Goal: Task Accomplishment & Management: Manage account settings

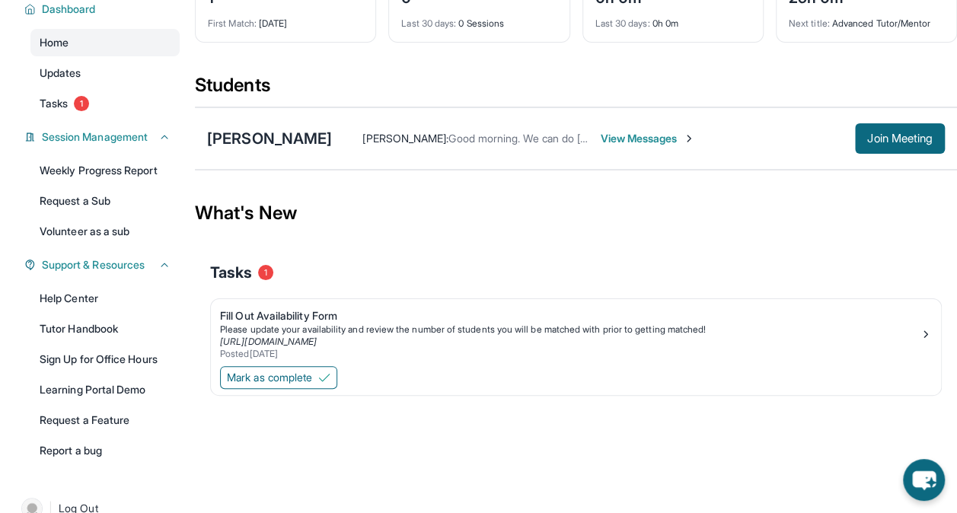
scroll to position [120, 0]
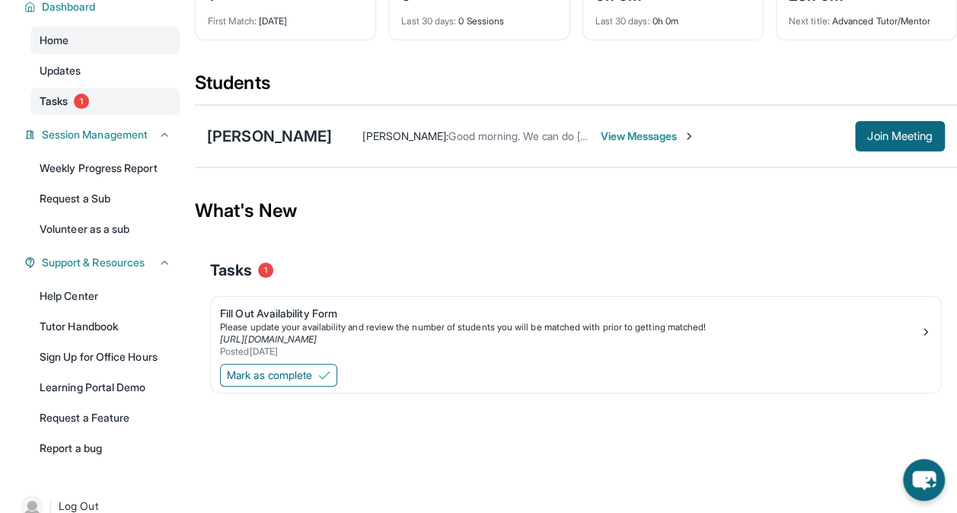
click at [107, 88] on link "Tasks 1" at bounding box center [104, 101] width 149 height 27
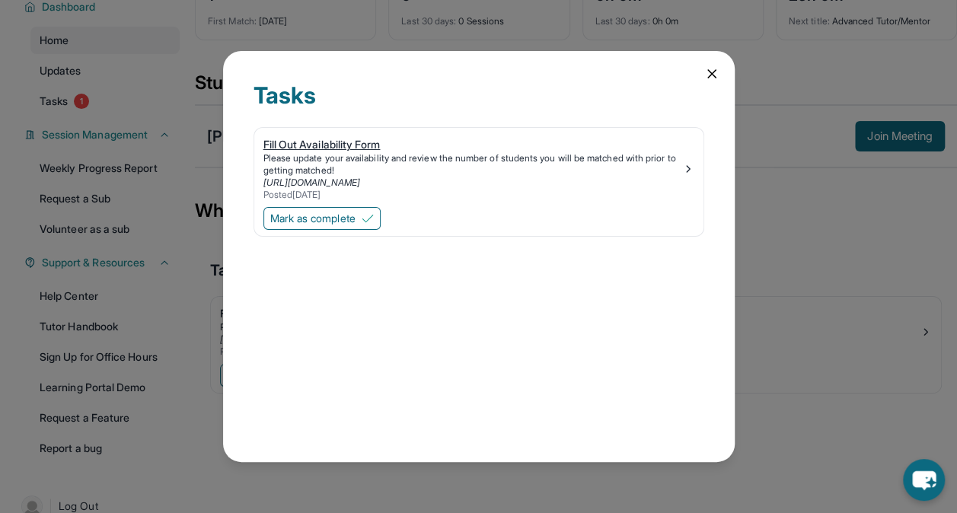
click at [316, 159] on div "Please update your availability and review the number of students you will be m…" at bounding box center [473, 164] width 419 height 24
click at [713, 73] on icon at bounding box center [712, 74] width 8 height 8
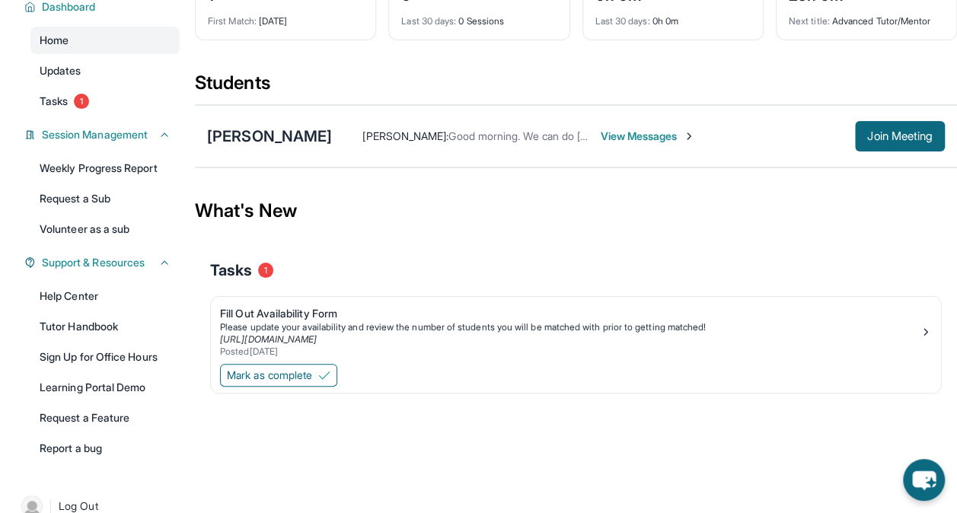
click at [303, 361] on div "Mark as complete" at bounding box center [576, 377] width 730 height 32
click at [305, 368] on span "Mark as complete" at bounding box center [269, 375] width 85 height 15
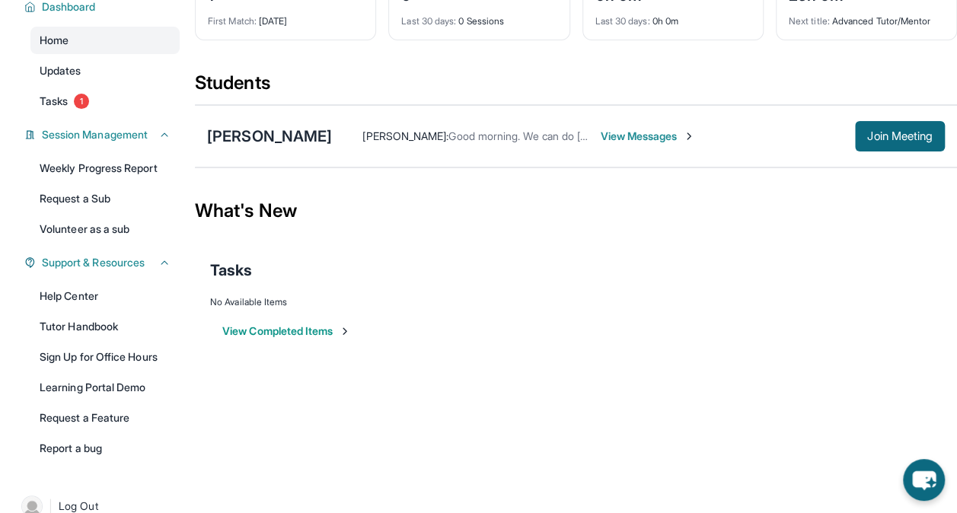
click at [628, 136] on span "View Messages" at bounding box center [647, 136] width 95 height 15
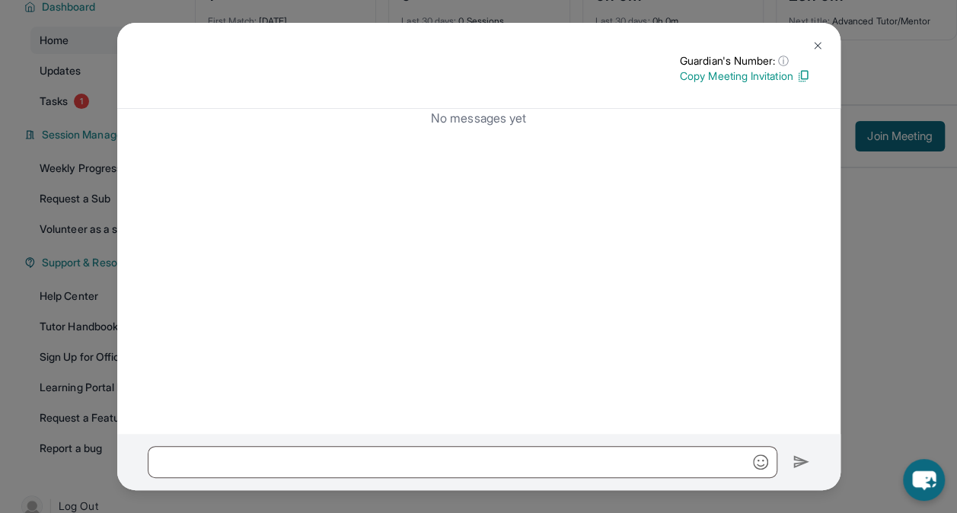
click at [812, 37] on button at bounding box center [818, 45] width 30 height 30
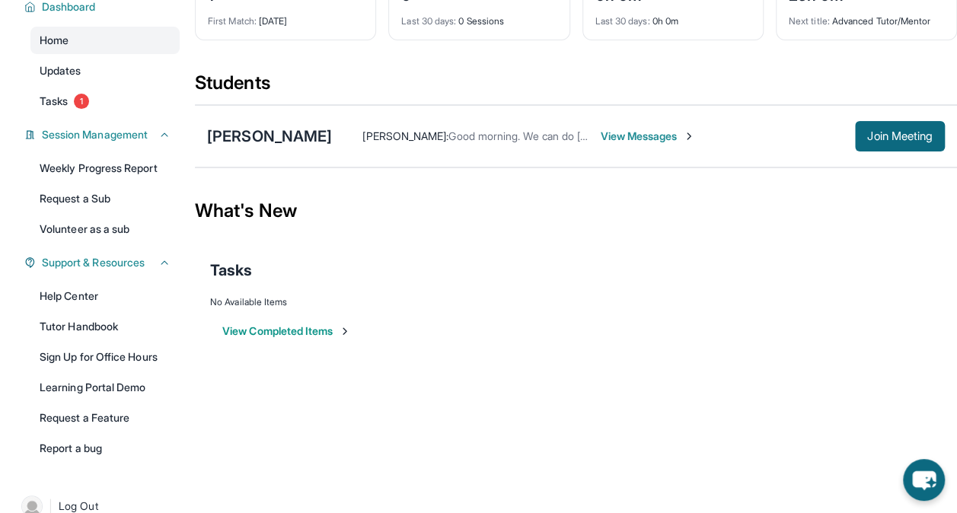
click at [449, 137] on span "Good morning. We can do [DATE] and [DATE] that works for me" at bounding box center [602, 135] width 306 height 13
click at [282, 131] on div "[PERSON_NAME]" at bounding box center [269, 136] width 125 height 21
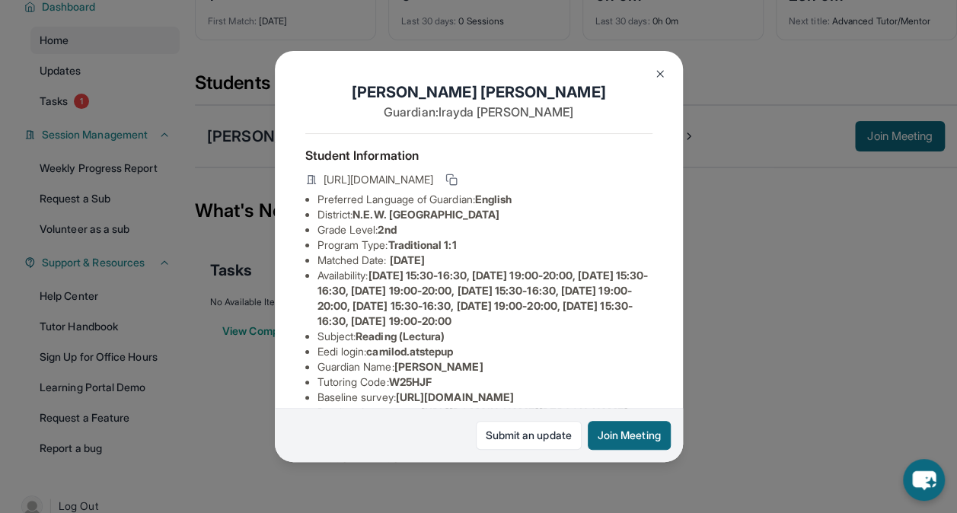
click at [652, 75] on button at bounding box center [660, 74] width 30 height 30
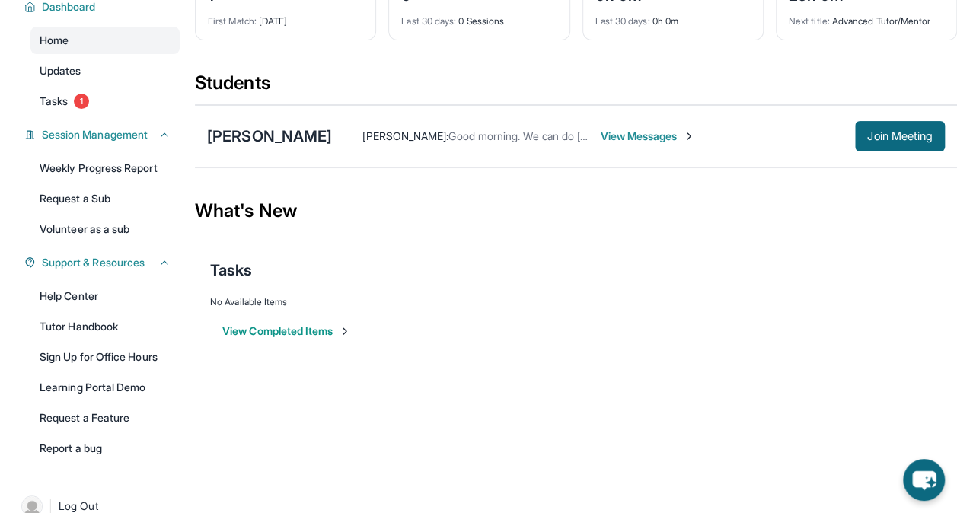
click at [683, 133] on img at bounding box center [689, 136] width 12 height 12
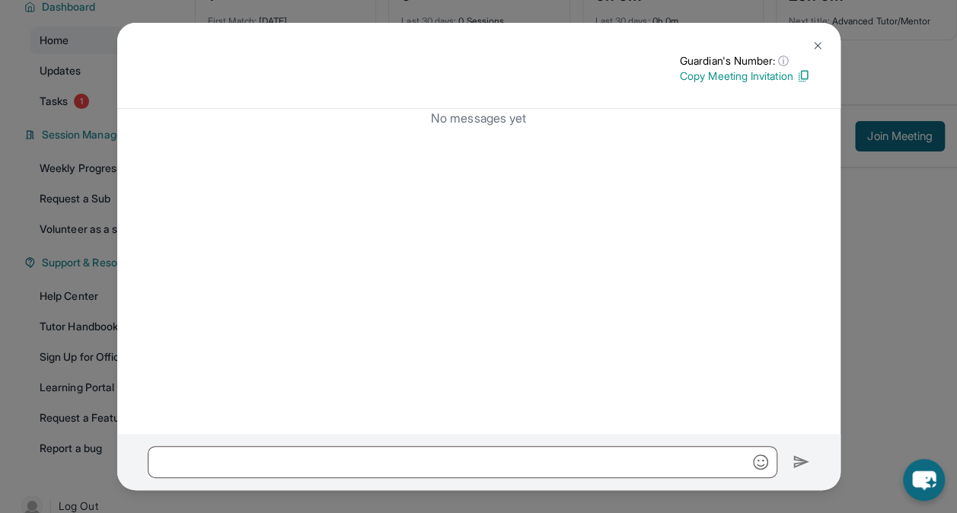
scroll to position [145, 0]
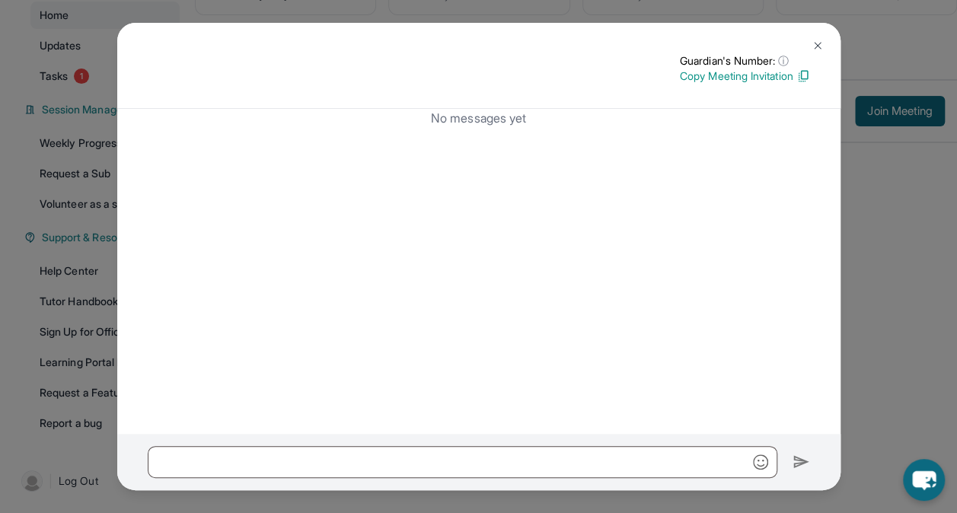
click at [816, 45] on img at bounding box center [818, 46] width 12 height 12
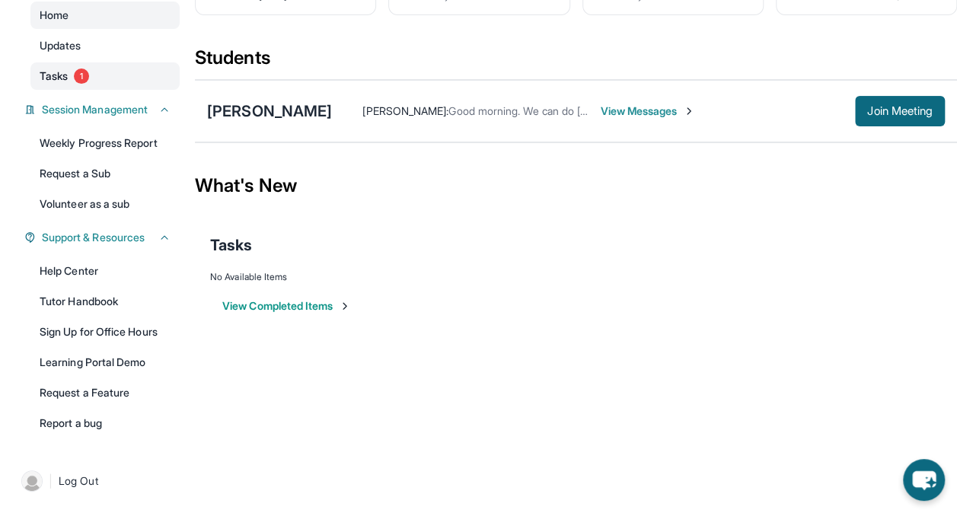
click at [113, 85] on link "Tasks 1" at bounding box center [104, 75] width 149 height 27
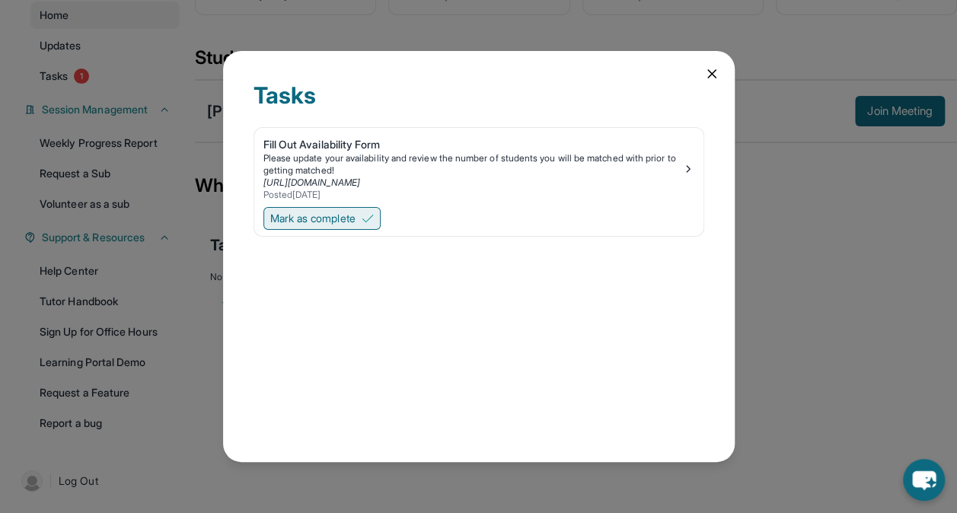
click at [308, 224] on span "Mark as complete" at bounding box center [312, 218] width 85 height 15
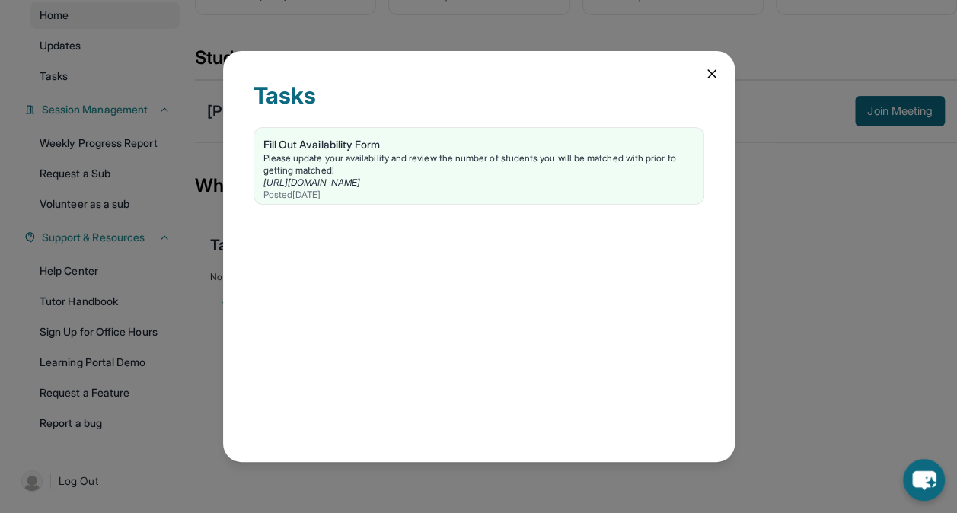
click at [711, 88] on div "Tasks Fill Out Availability Form Please update your availability and review the…" at bounding box center [479, 256] width 512 height 410
click at [711, 77] on icon at bounding box center [711, 73] width 15 height 15
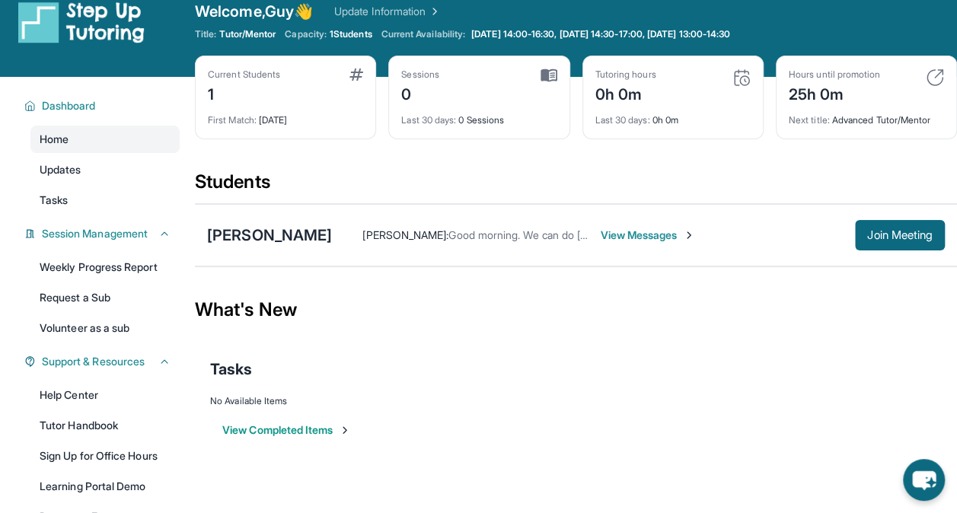
scroll to position [0, 0]
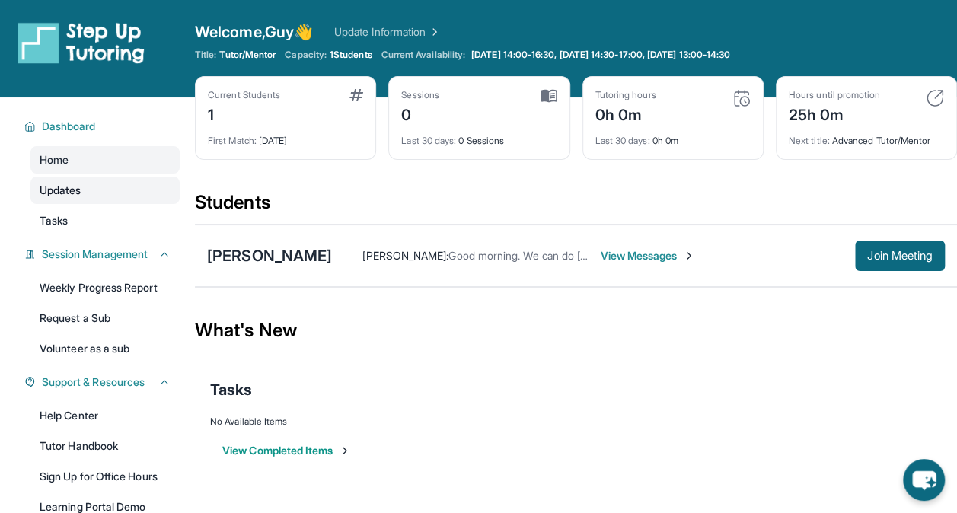
click at [106, 184] on link "Updates" at bounding box center [104, 190] width 149 height 27
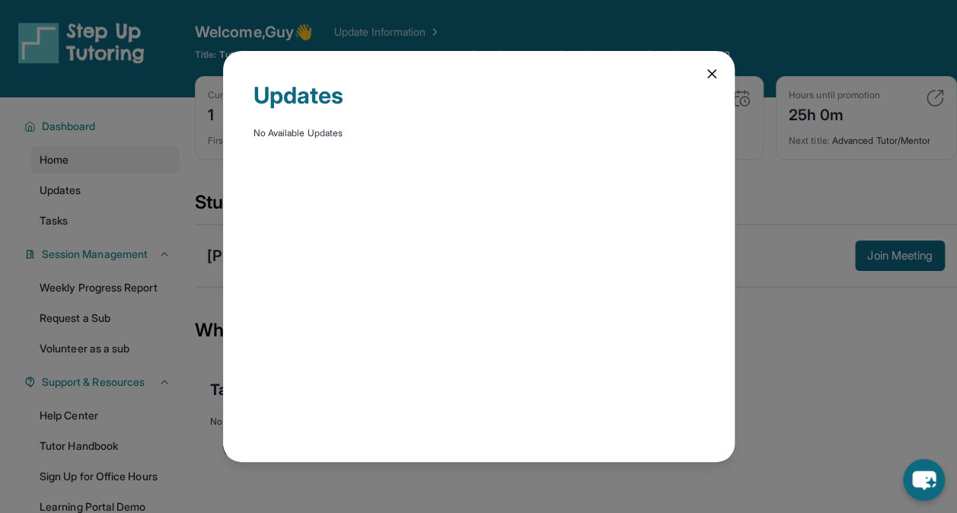
click at [713, 77] on icon at bounding box center [711, 73] width 15 height 15
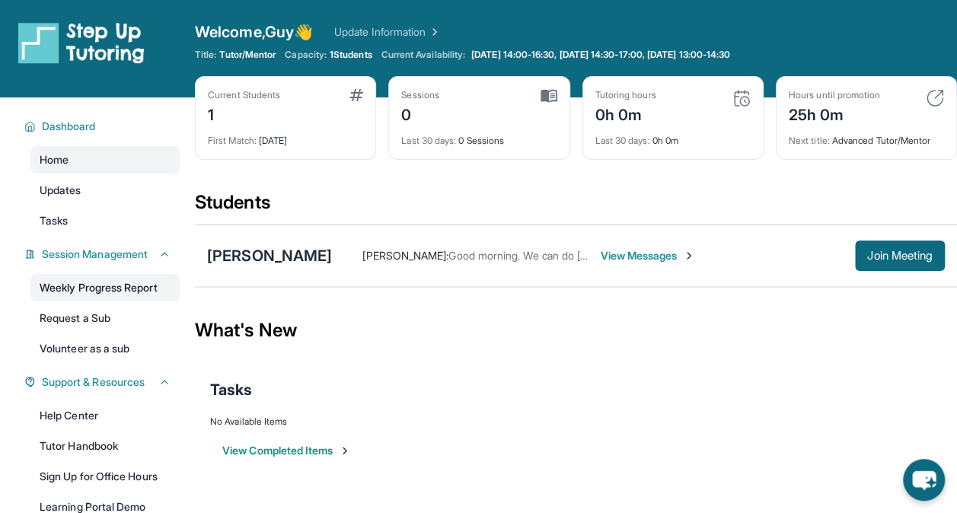
click at [122, 280] on link "Weekly Progress Report" at bounding box center [104, 287] width 149 height 27
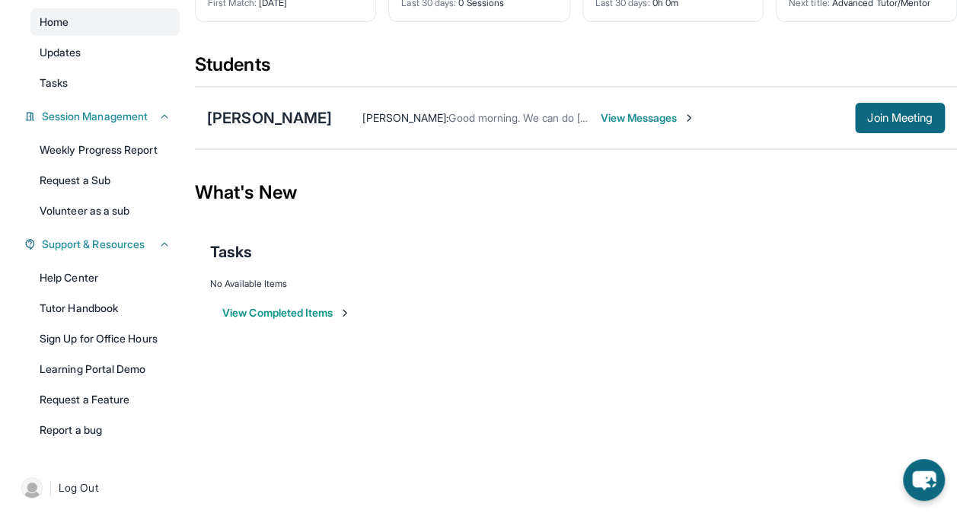
scroll to position [145, 0]
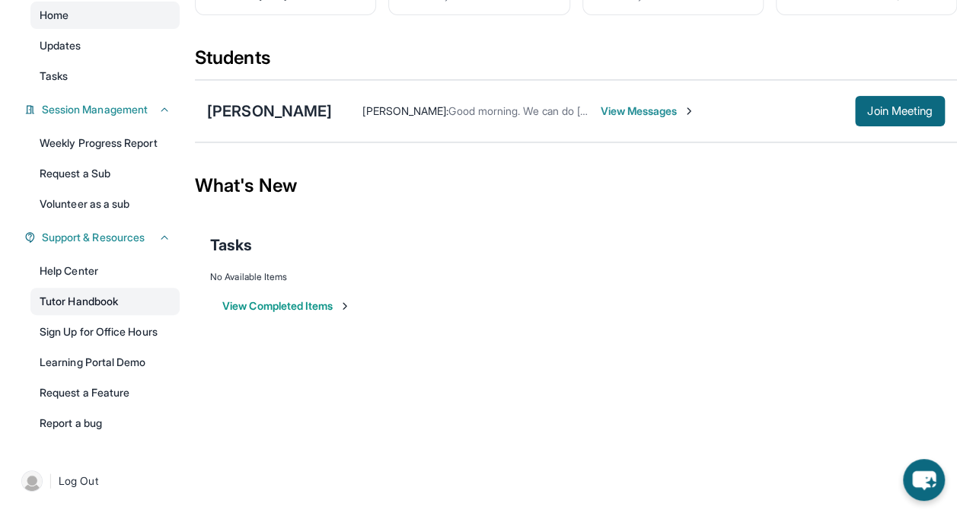
click at [81, 304] on link "Tutor Handbook" at bounding box center [104, 301] width 149 height 27
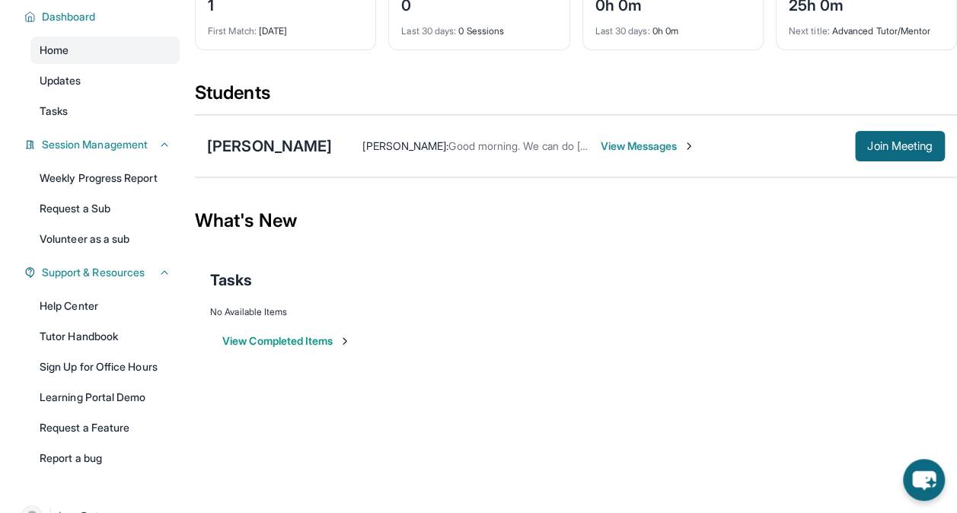
scroll to position [102, 0]
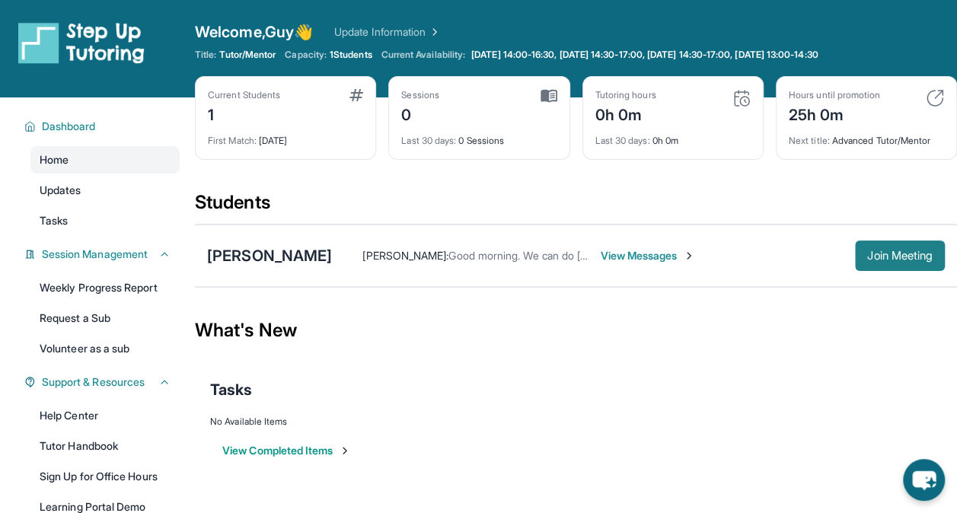
click at [880, 251] on span "Join Meeting" at bounding box center [899, 255] width 65 height 9
click at [374, 241] on div "Irayda Diaz : Good morning. We can do Tuesday and Thursday that works for me Vi…" at bounding box center [638, 256] width 613 height 30
click at [441, 29] on img at bounding box center [433, 31] width 15 height 15
click at [631, 251] on span "View Messages" at bounding box center [647, 255] width 95 height 15
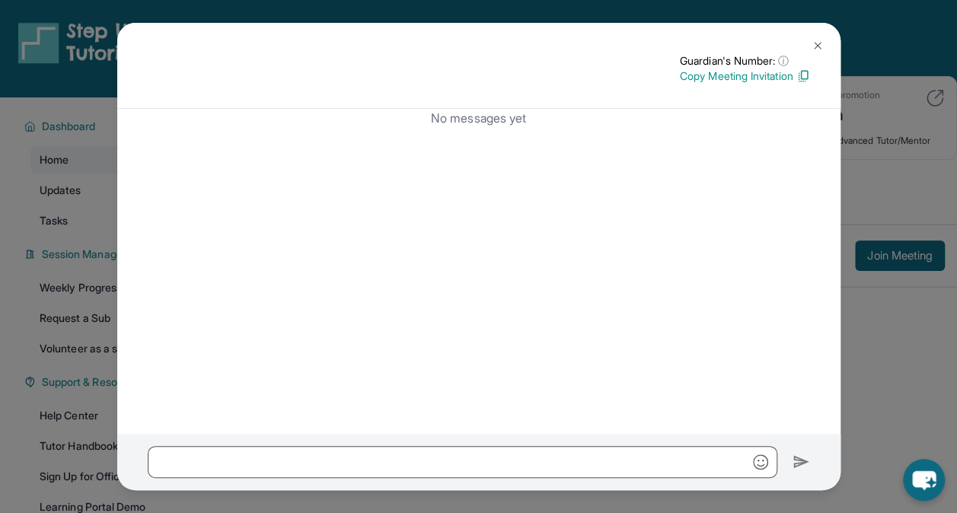
click at [818, 43] on img at bounding box center [818, 46] width 12 height 12
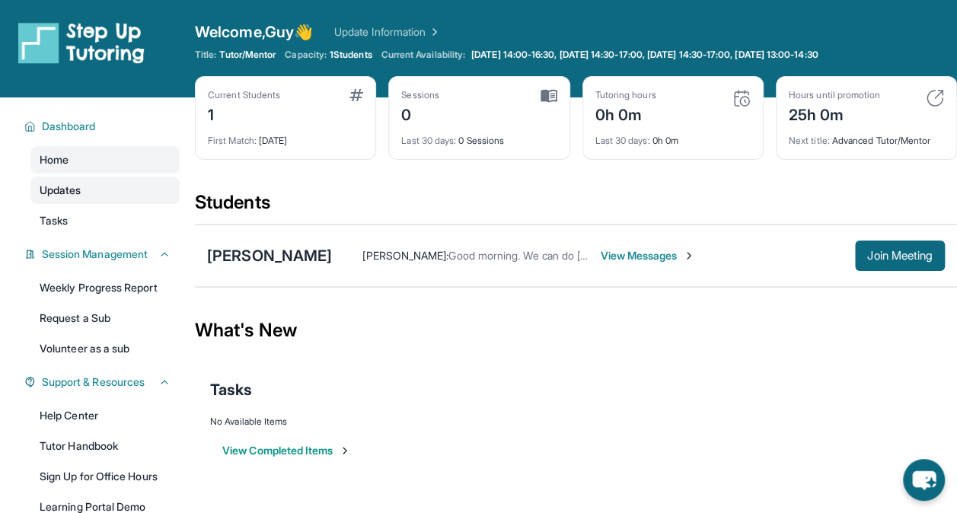
click at [78, 190] on span "Updates" at bounding box center [61, 190] width 42 height 15
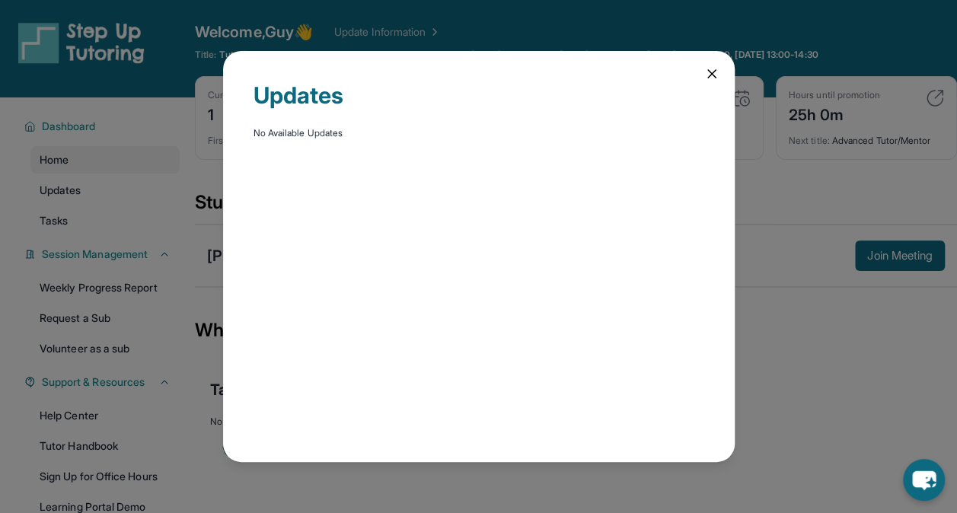
click at [704, 77] on icon at bounding box center [711, 73] width 15 height 15
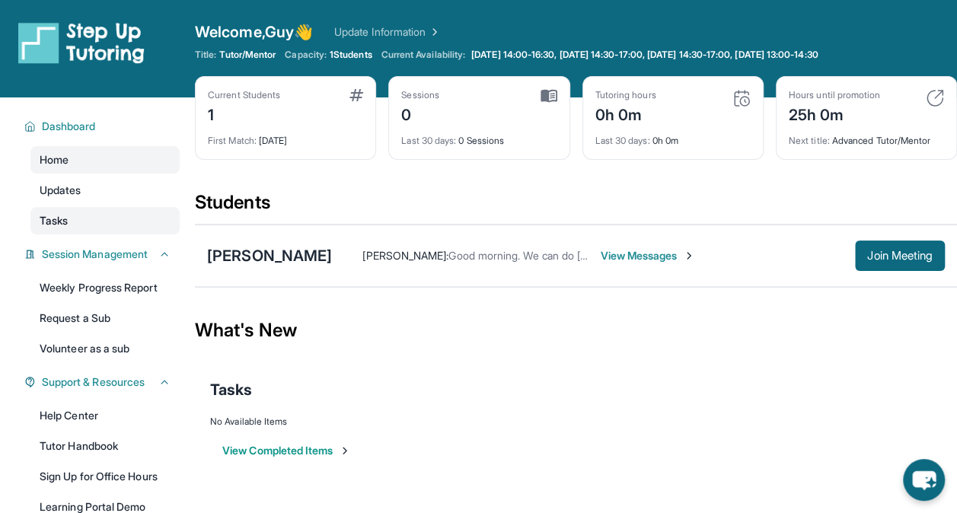
click at [110, 218] on link "Tasks" at bounding box center [104, 220] width 149 height 27
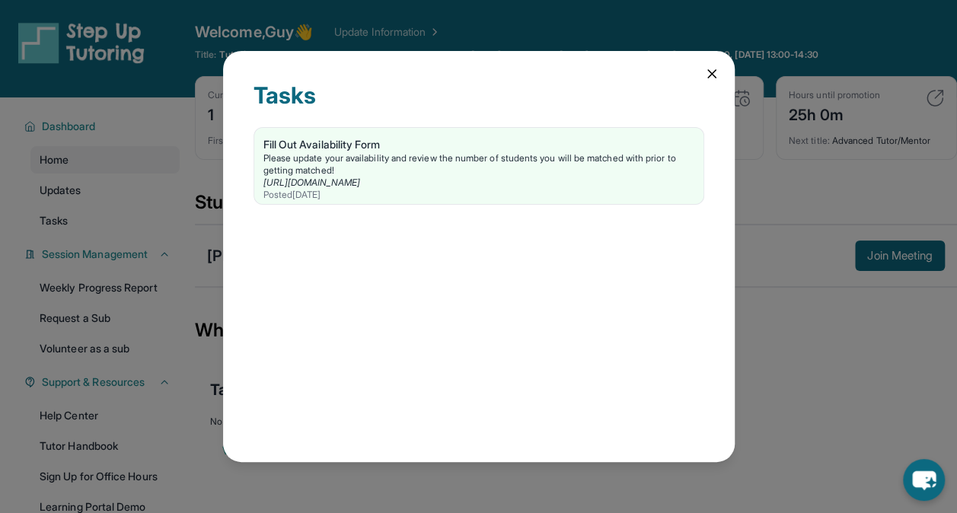
click at [716, 75] on icon at bounding box center [711, 73] width 15 height 15
